Goal: Complete application form: Complete application form

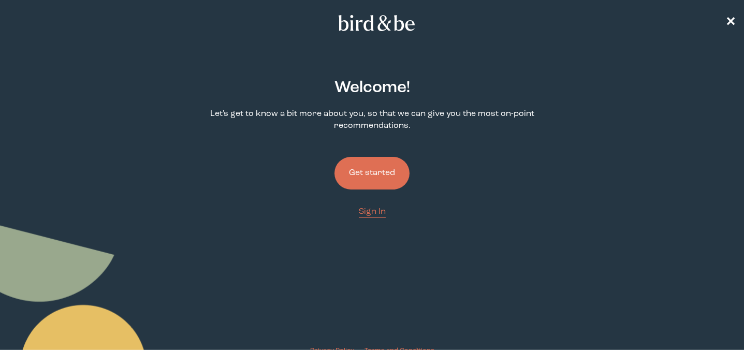
click at [359, 171] on button "Get started" at bounding box center [372, 173] width 75 height 33
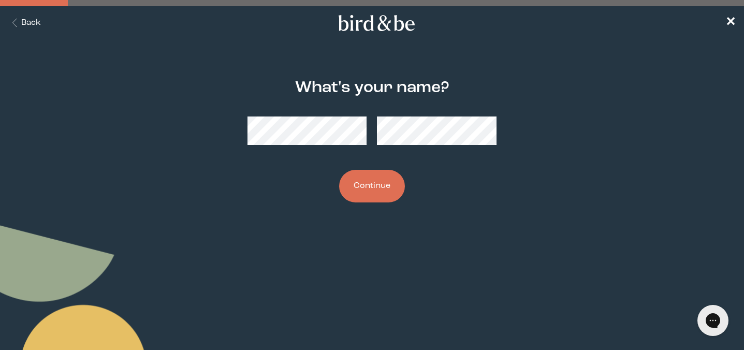
click at [366, 192] on button "Continue" at bounding box center [372, 186] width 66 height 33
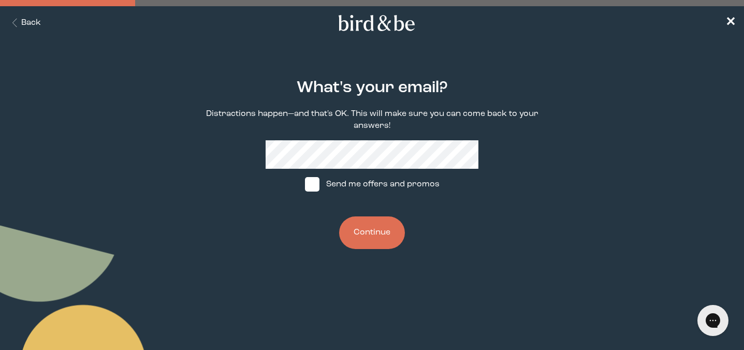
click at [392, 226] on button "Continue" at bounding box center [372, 232] width 66 height 33
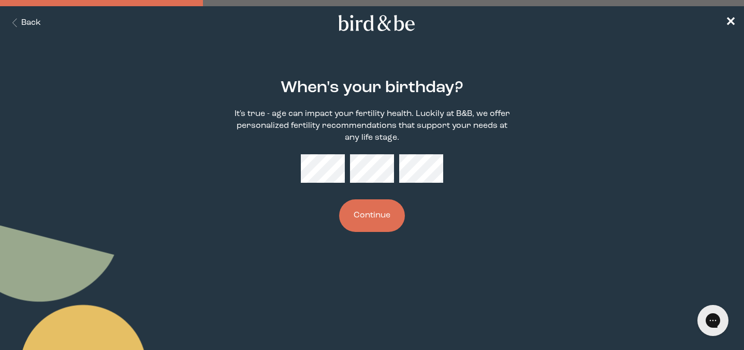
click at [392, 226] on button "Continue" at bounding box center [372, 215] width 66 height 33
click at [354, 215] on button "Continue" at bounding box center [372, 215] width 66 height 33
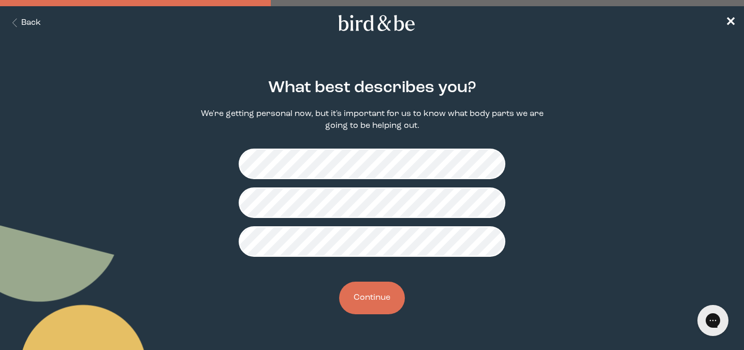
click at [376, 301] on button "Continue" at bounding box center [372, 298] width 66 height 33
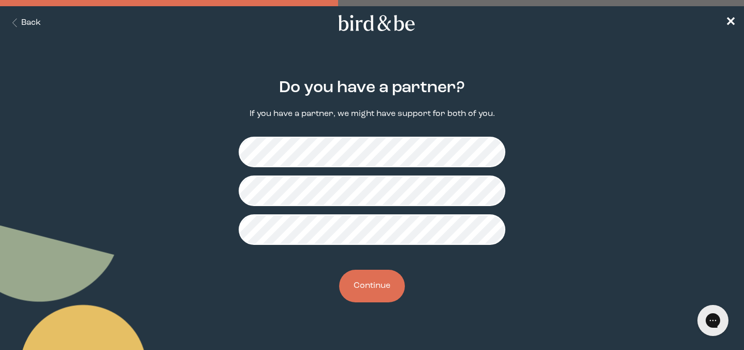
click at [374, 299] on button "Continue" at bounding box center [372, 286] width 66 height 33
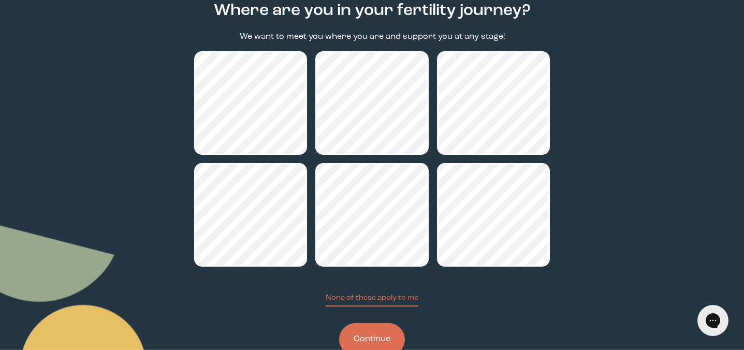
scroll to position [78, 0]
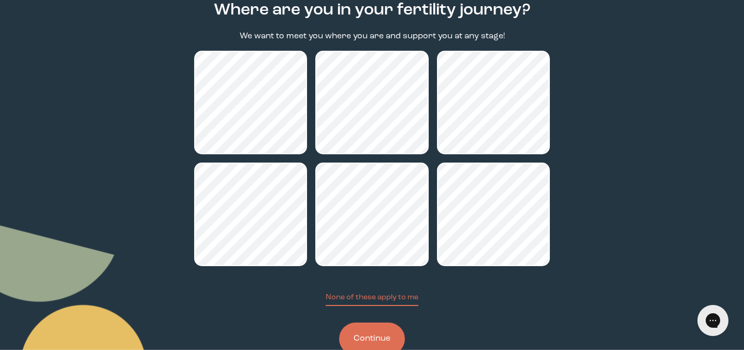
click at [374, 335] on button "Continue" at bounding box center [372, 339] width 66 height 33
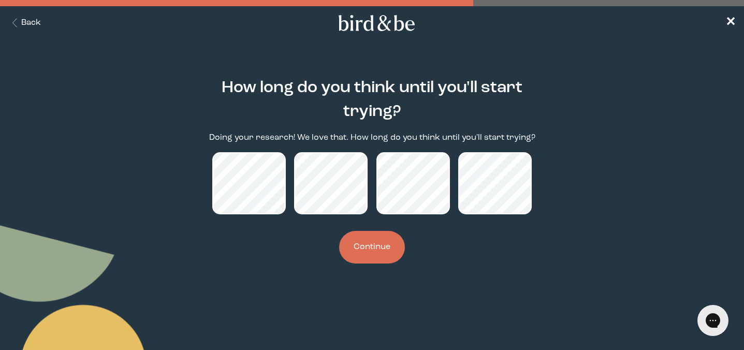
click at [380, 247] on button "Continue" at bounding box center [372, 247] width 66 height 33
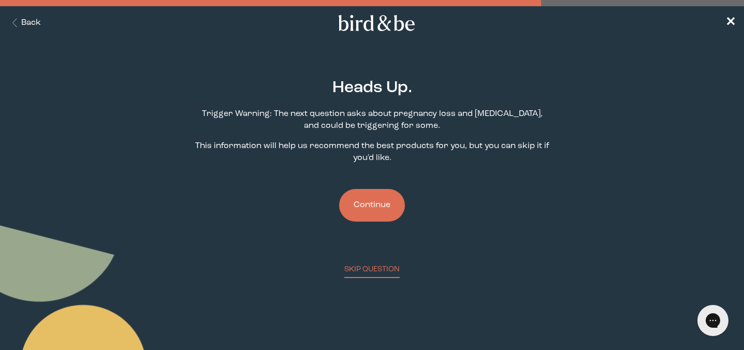
click at [363, 206] on button "Continue" at bounding box center [372, 205] width 66 height 33
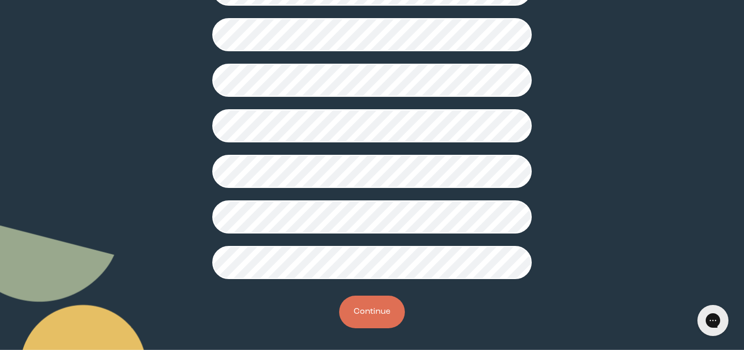
scroll to position [298, 0]
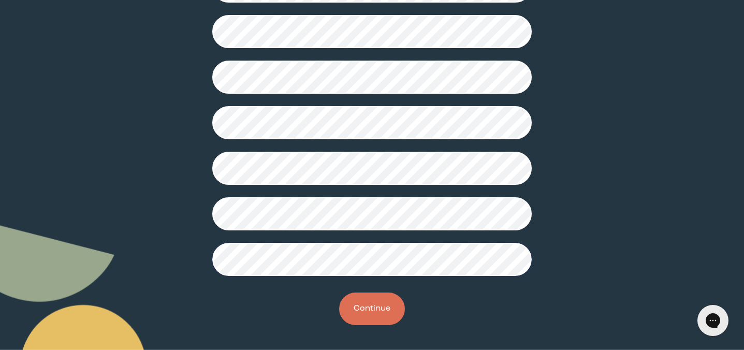
click at [370, 310] on button "Continue" at bounding box center [372, 309] width 66 height 33
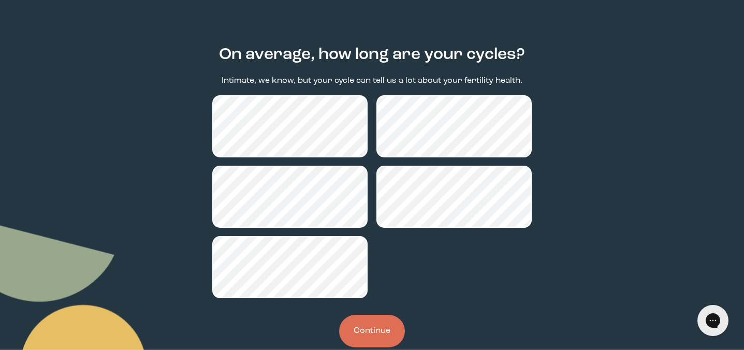
scroll to position [35, 0]
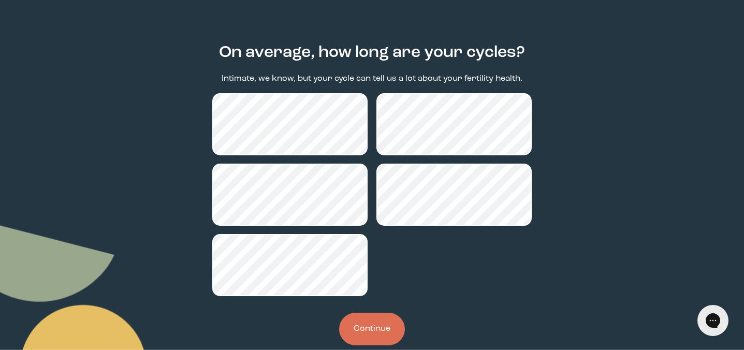
click at [388, 330] on button "Continue" at bounding box center [372, 329] width 66 height 33
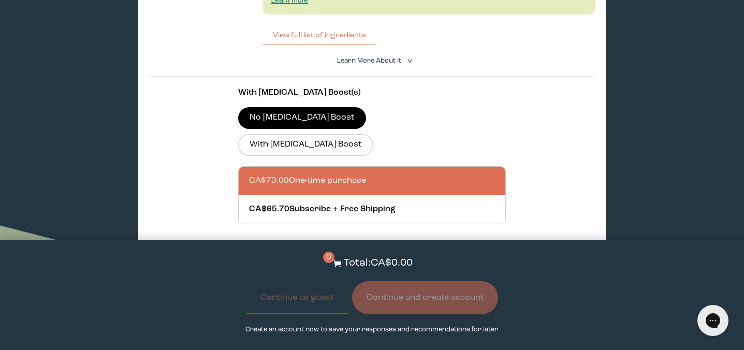
scroll to position [2464, 0]
